Goal: Find specific page/section: Find specific page/section

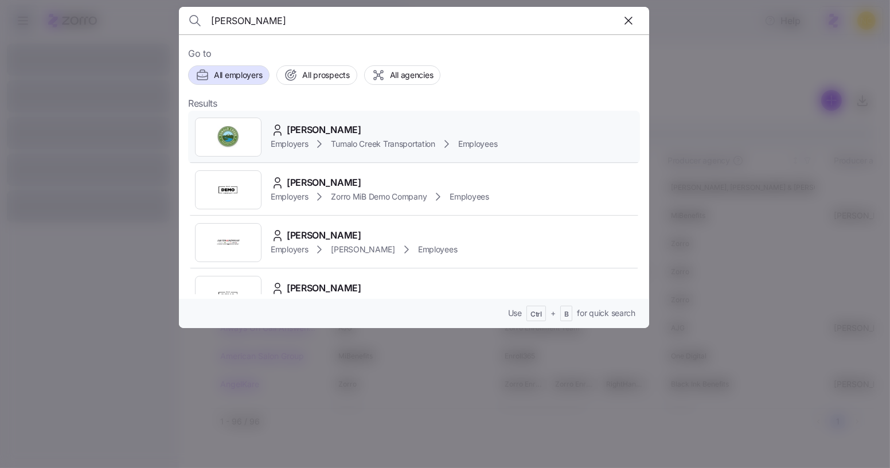
type input "[PERSON_NAME]"
click at [320, 121] on div "[PERSON_NAME] Employers Tumalo Creek Transportation Employees" at bounding box center [414, 137] width 452 height 53
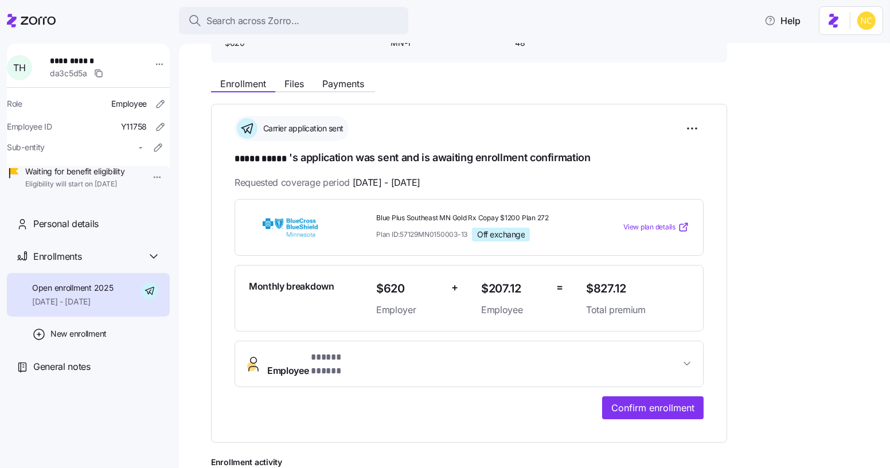
click at [384, 310] on span "Employer" at bounding box center [409, 310] width 66 height 14
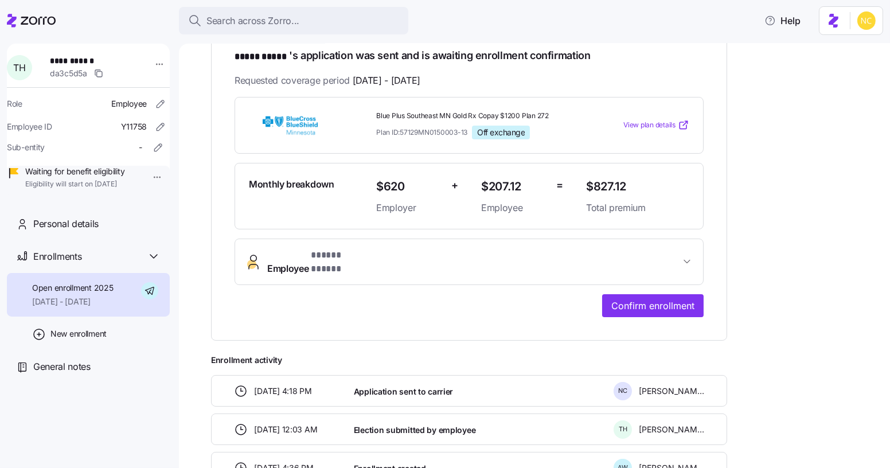
click at [407, 265] on button "Employee * ***** ***** *" at bounding box center [469, 262] width 468 height 46
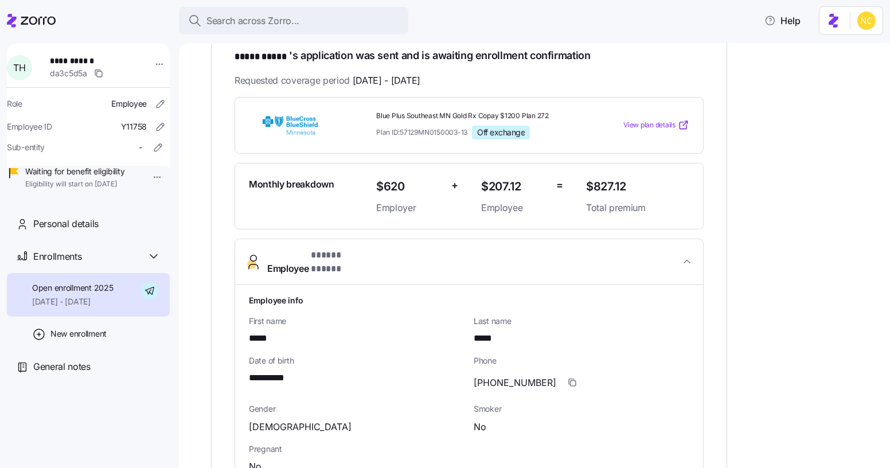
scroll to position [240, 0]
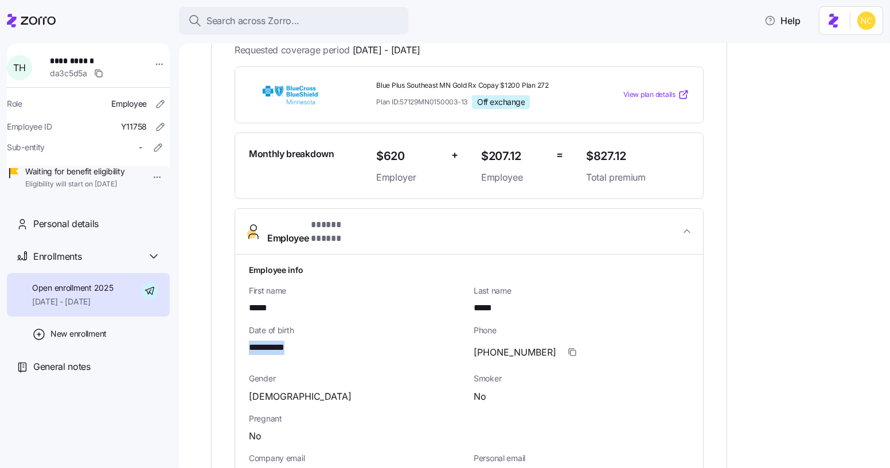
drag, startPoint x: 300, startPoint y: 334, endPoint x: 240, endPoint y: 333, distance: 60.3
copy span "**********"
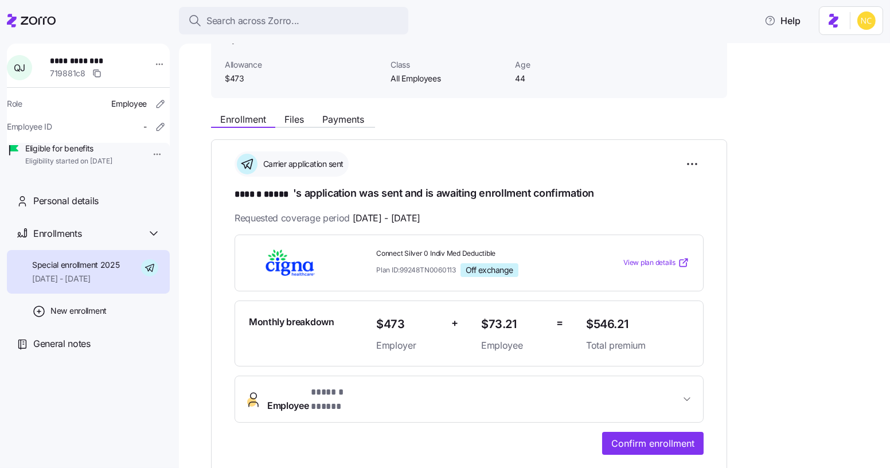
scroll to position [75, 0]
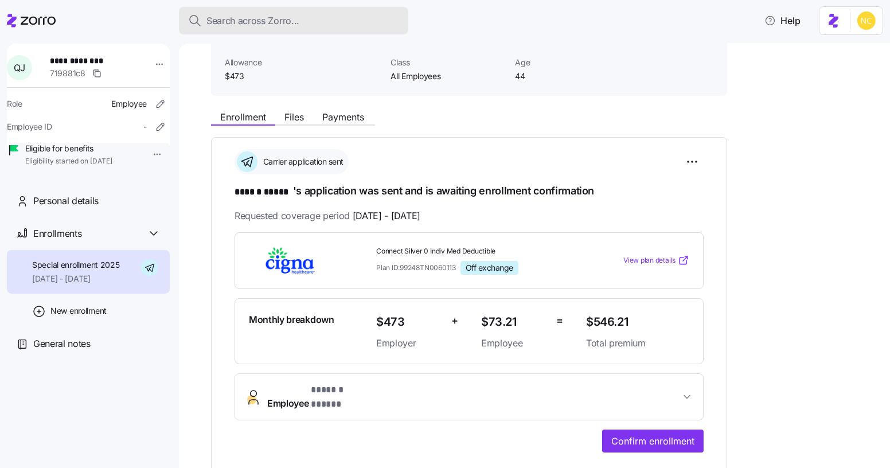
click at [271, 17] on span "Search across Zorro..." at bounding box center [253, 21] width 93 height 14
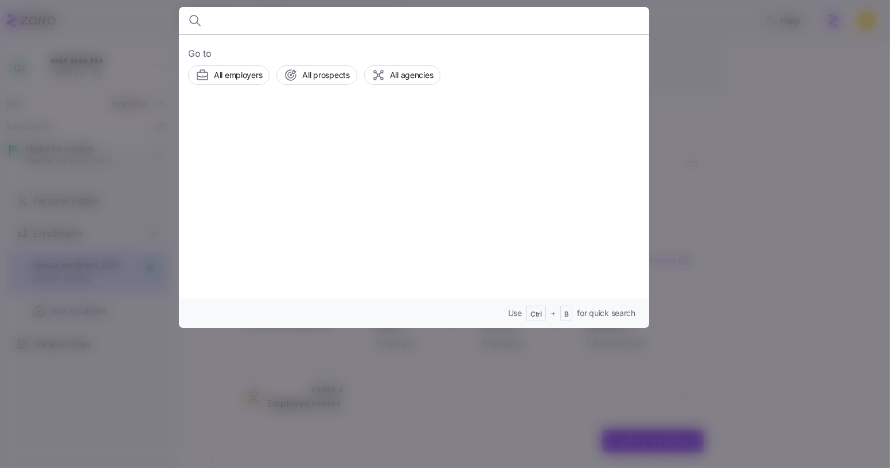
type input "h"
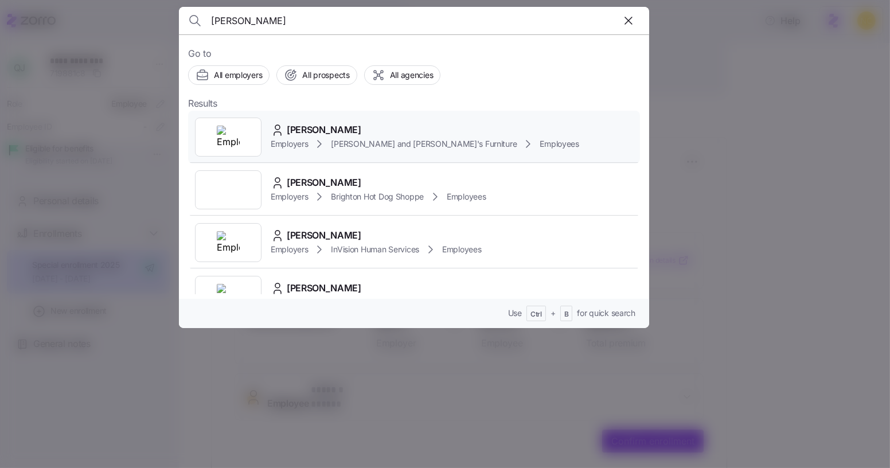
type input "[PERSON_NAME]"
click at [353, 134] on span "CHRISTINA BUCCI" at bounding box center [324, 130] width 75 height 14
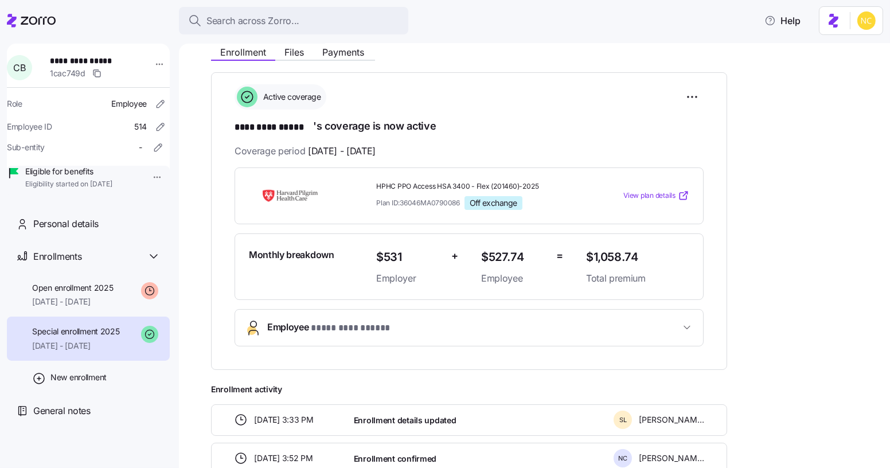
scroll to position [141, 0]
